Goal: Communication & Community: Answer question/provide support

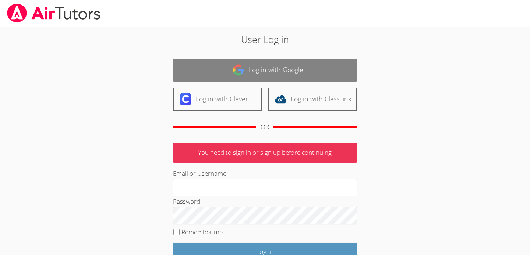
click at [283, 69] on link "Log in with Google" at bounding box center [265, 70] width 184 height 23
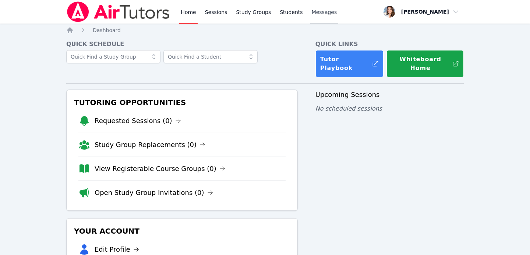
click at [314, 17] on link "Messages" at bounding box center [325, 12] width 28 height 24
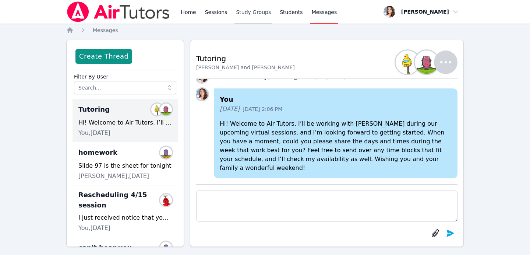
click at [256, 14] on link "Study Groups" at bounding box center [254, 12] width 38 height 24
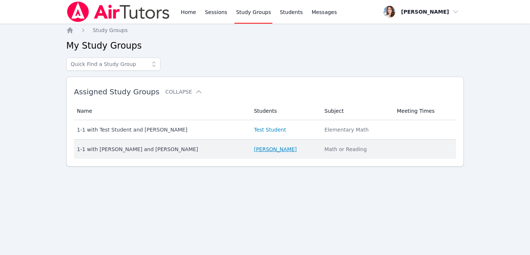
click at [254, 152] on link "[PERSON_NAME]" at bounding box center [275, 149] width 43 height 7
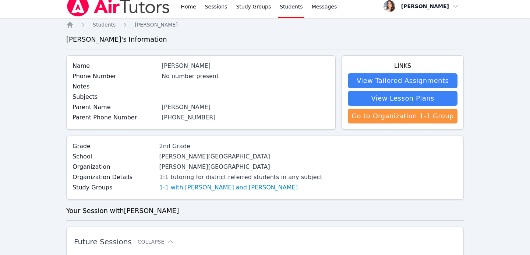
scroll to position [6, 0]
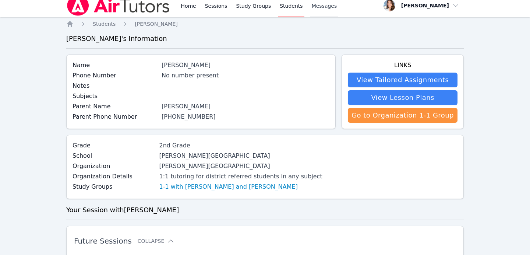
click at [325, 11] on link "Messages" at bounding box center [325, 6] width 28 height 24
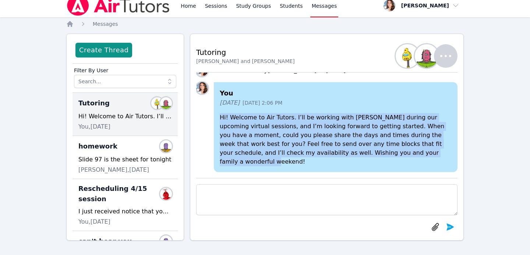
drag, startPoint x: 220, startPoint y: 125, endPoint x: 374, endPoint y: 161, distance: 157.6
click at [374, 161] on p "Hi! Welcome to Air Tutors. I’ll be working with Doreen during our upcoming virt…" at bounding box center [336, 139] width 232 height 53
copy p "Hi! Welcome to Air Tutors. I’ll be working with Doreen during our upcoming virt…"
click at [255, 6] on link "Study Groups" at bounding box center [254, 6] width 38 height 24
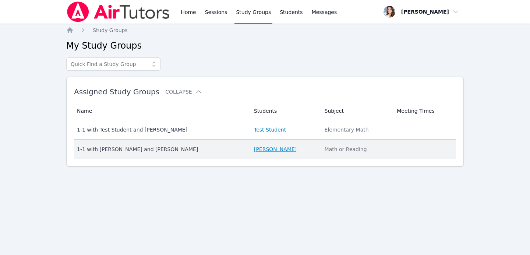
click at [274, 148] on link "Doreen Arghavanifard" at bounding box center [275, 149] width 43 height 7
